Goal: Navigation & Orientation: Find specific page/section

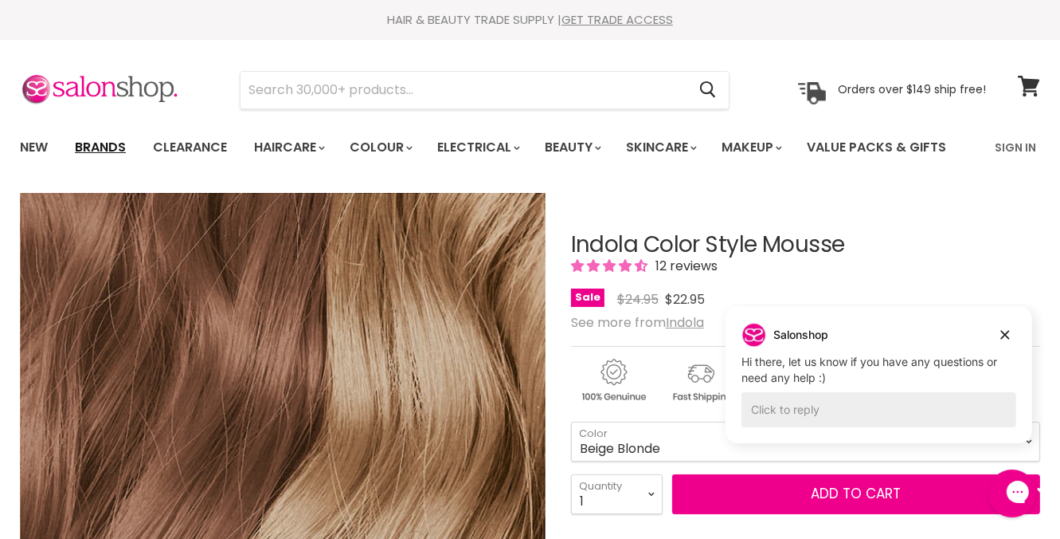
click at [109, 141] on link "Brands" at bounding box center [100, 147] width 75 height 33
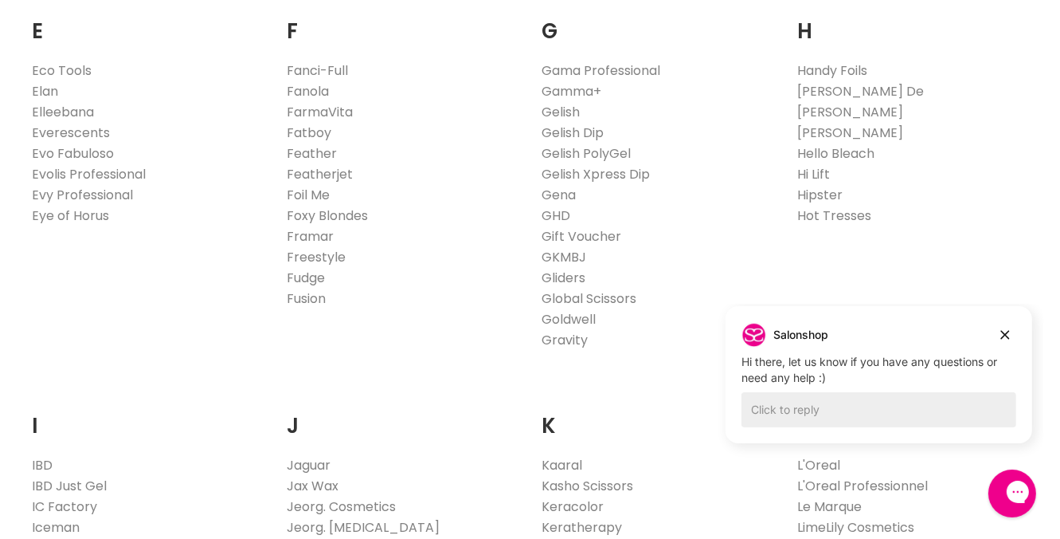
scroll to position [1115, 0]
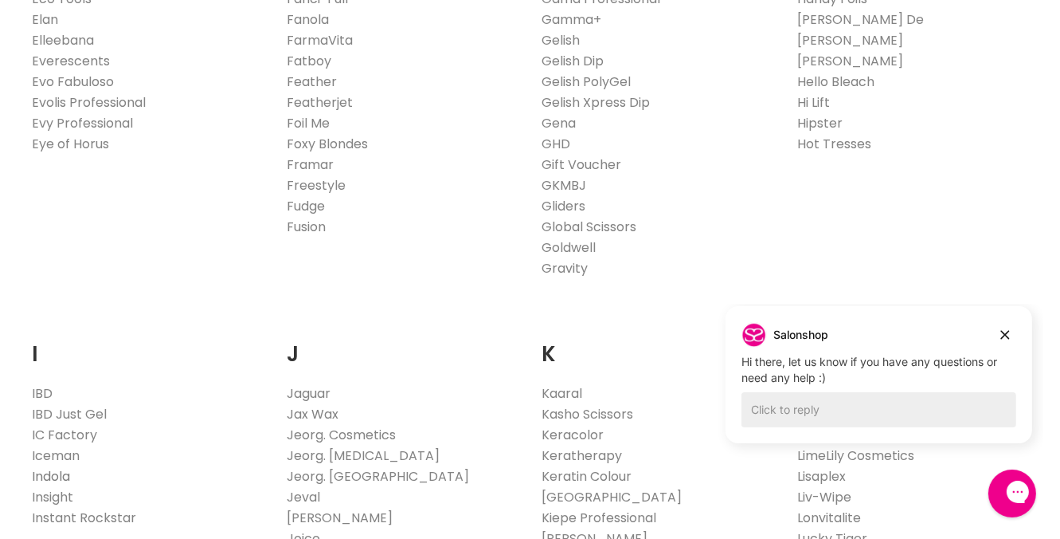
drag, startPoint x: 45, startPoint y: 476, endPoint x: 57, endPoint y: 469, distance: 14.6
click at [45, 476] on link "Indola" at bounding box center [51, 476] width 38 height 18
